Goal: Task Accomplishment & Management: Manage account settings

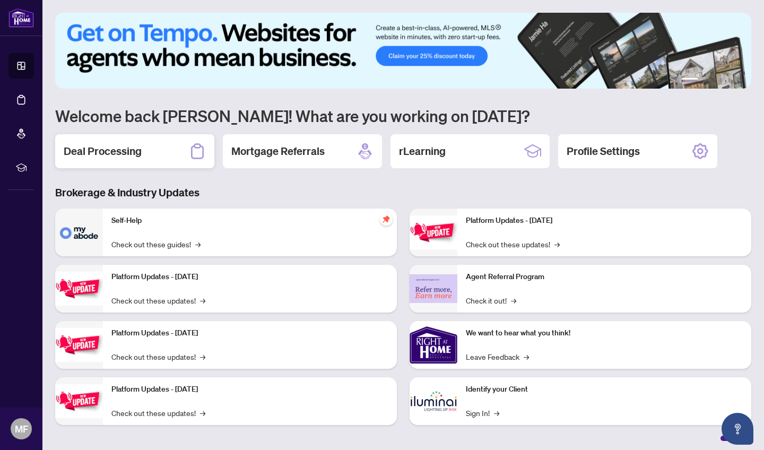
click at [114, 150] on h2 "Deal Processing" at bounding box center [103, 151] width 78 height 15
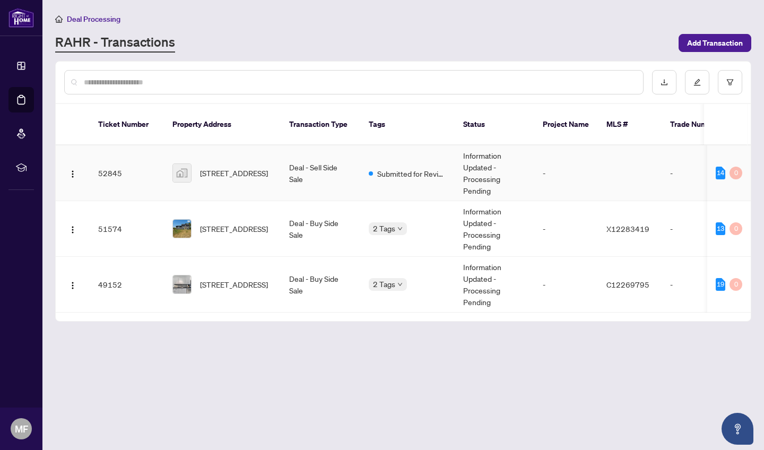
click at [196, 163] on div "[STREET_ADDRESS]" at bounding box center [222, 172] width 100 height 19
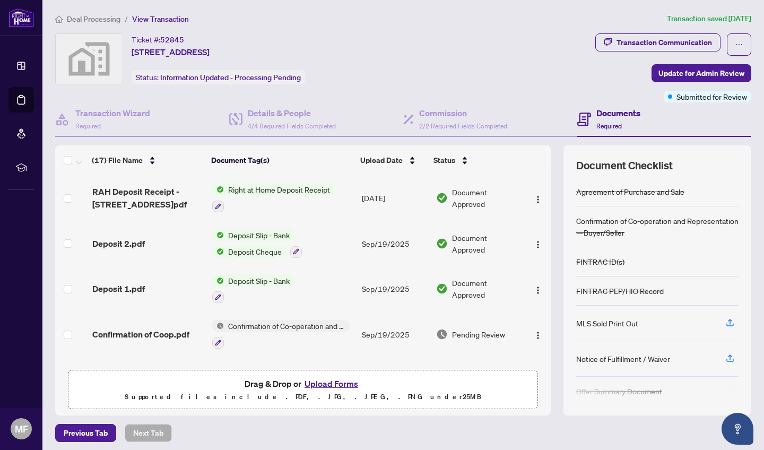
click at [327, 384] on button "Upload Forms" at bounding box center [331, 384] width 60 height 14
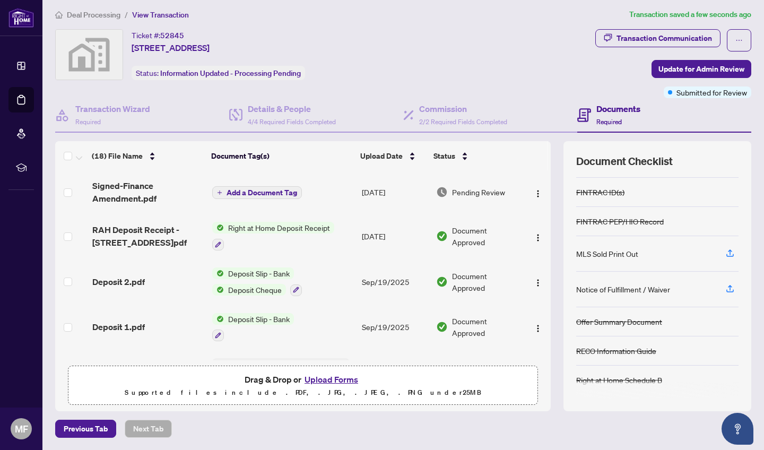
click at [263, 194] on span "Add a Document Tag" at bounding box center [261, 192] width 71 height 7
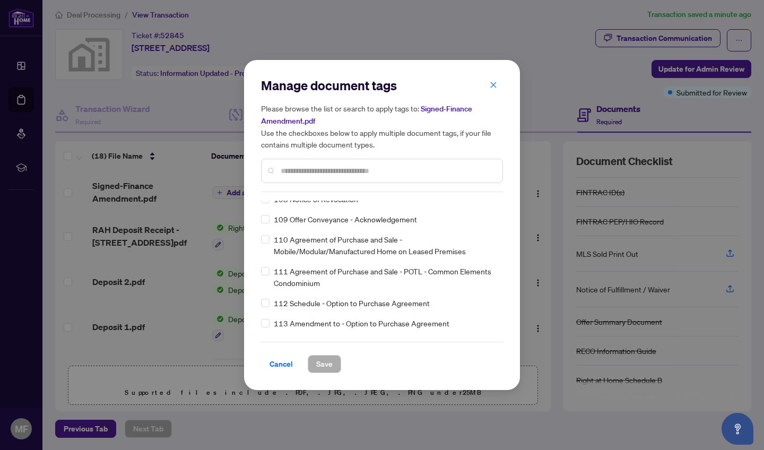
scroll to position [2764, 0]
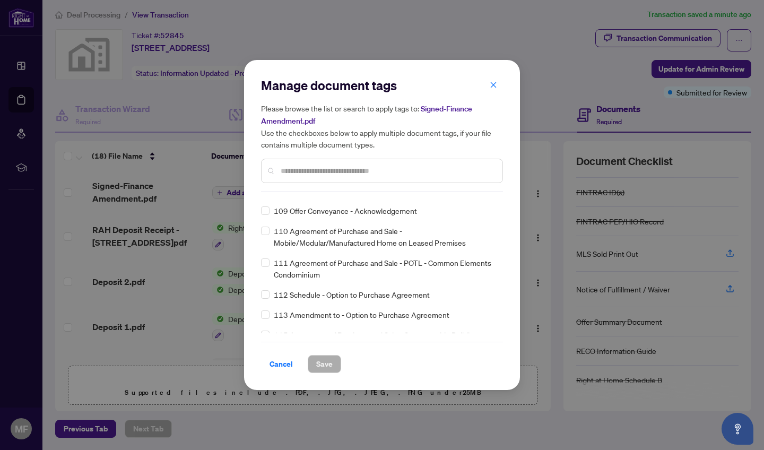
click at [292, 171] on input "text" at bounding box center [387, 171] width 213 height 12
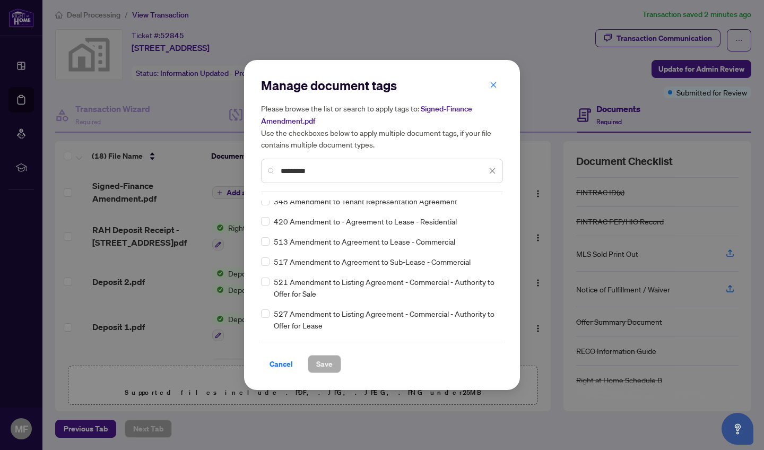
scroll to position [0, 0]
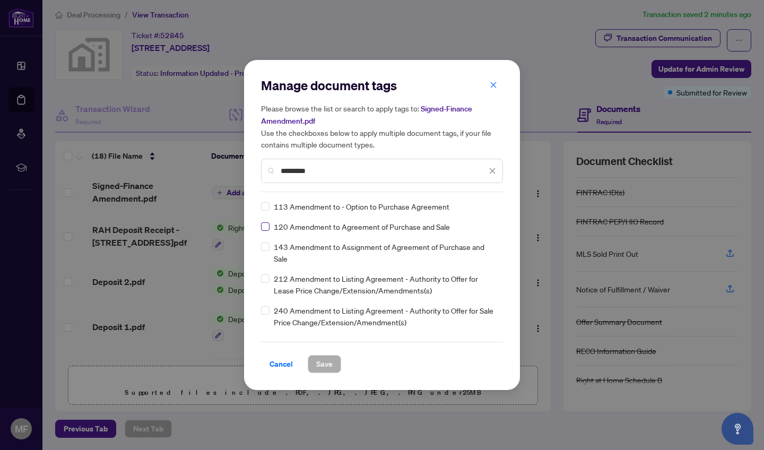
type input "*********"
click at [326, 364] on span "Save" at bounding box center [324, 363] width 16 height 17
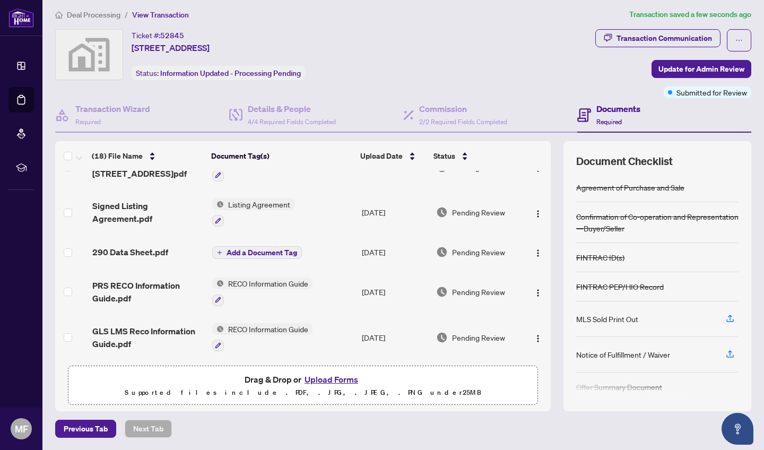
scroll to position [612, 0]
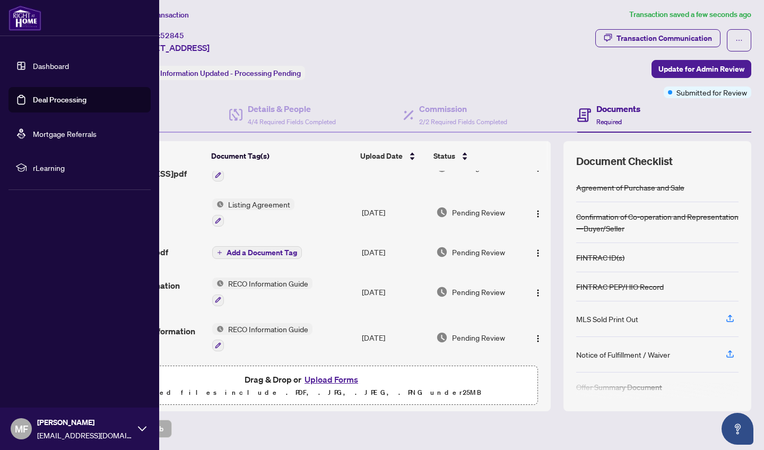
click at [18, 426] on span "MF" at bounding box center [21, 428] width 13 height 15
click at [31, 370] on span "Logout" at bounding box center [43, 365] width 24 height 17
